Goal: Task Accomplishment & Management: Manage account settings

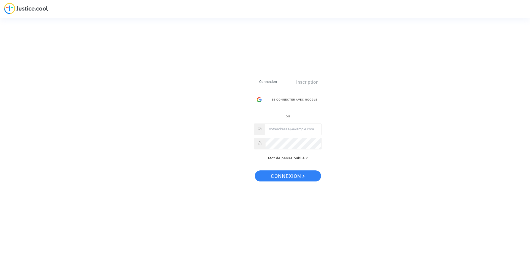
type input "[EMAIL_ADDRESS][DOMAIN_NAME]"
click at [286, 175] on span "Connexion" at bounding box center [288, 176] width 34 height 12
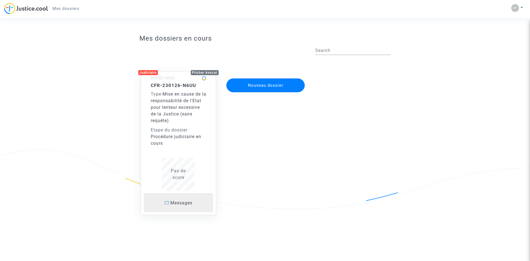
click at [178, 206] on link "Messages" at bounding box center [179, 202] width 70 height 18
